Goal: Information Seeking & Learning: Learn about a topic

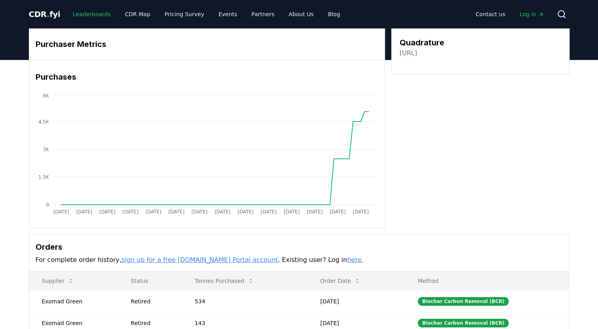
click at [91, 15] on link "Leaderboards" at bounding box center [91, 14] width 51 height 14
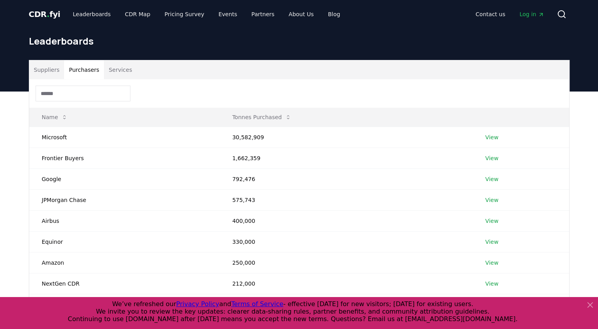
click at [85, 75] on button "Purchasers" at bounding box center [84, 69] width 40 height 19
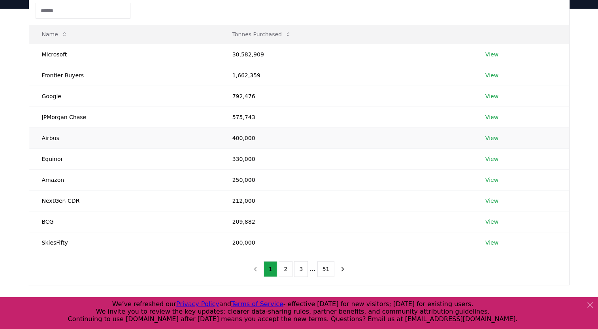
scroll to position [79, 0]
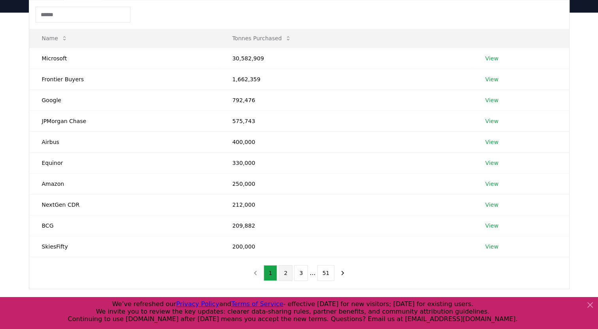
click at [291, 271] on button "2" at bounding box center [285, 273] width 14 height 16
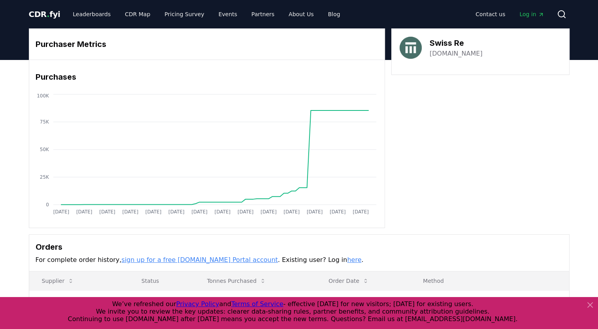
click at [449, 53] on link "[DOMAIN_NAME]" at bounding box center [455, 53] width 53 height 9
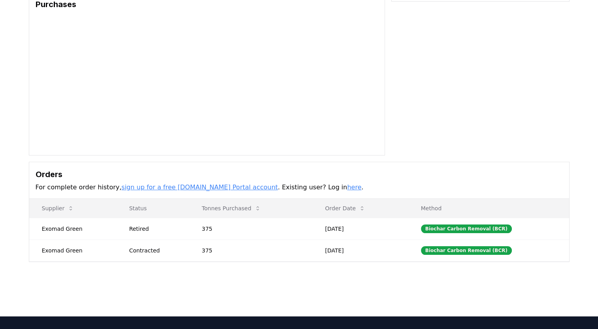
scroll to position [79, 0]
